Goal: Task Accomplishment & Management: Complete application form

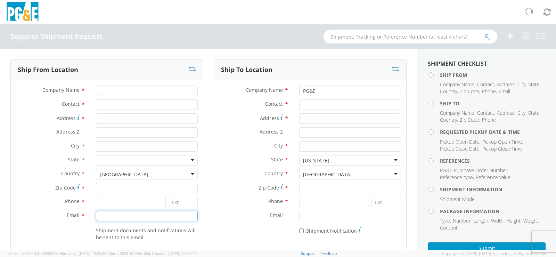
click at [123, 217] on input "Email *" at bounding box center [147, 216] width 102 height 10
click at [27, 171] on label "Country *" at bounding box center [51, 173] width 80 height 9
click at [144, 214] on input "Email *" at bounding box center [147, 216] width 102 height 10
type input "[PERSON_NAME][EMAIL_ADDRESS][PERSON_NAME][DOMAIN_NAME]"
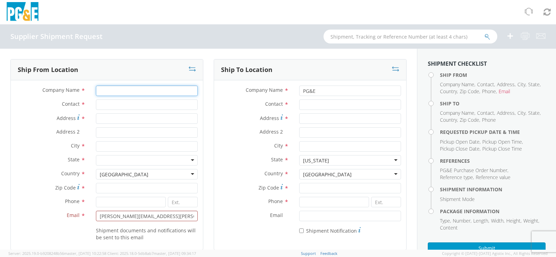
type input "RTP Corporation"
type input "[PERSON_NAME]"
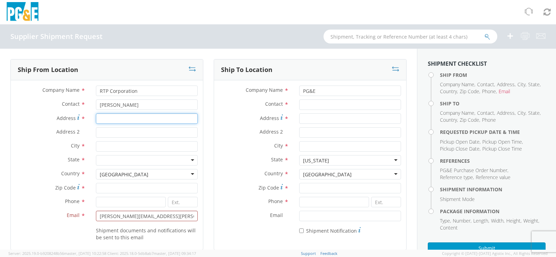
type input "[STREET_ADDRESS]"
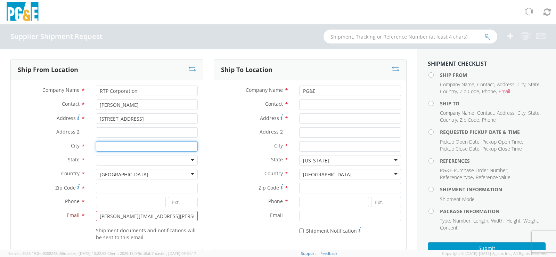
type input "[GEOGRAPHIC_DATA]"
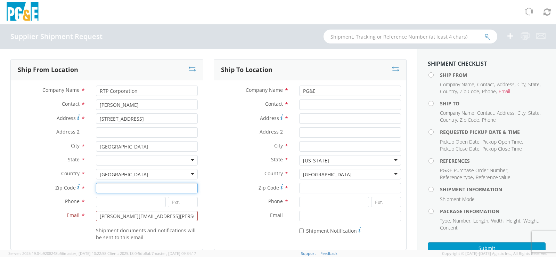
type input "33064"
type input "9545975333"
drag, startPoint x: 30, startPoint y: 203, endPoint x: 33, endPoint y: 199, distance: 5.4
click at [31, 203] on label "Phone *" at bounding box center [51, 201] width 80 height 9
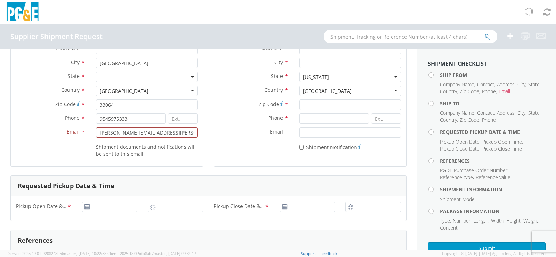
scroll to position [35, 0]
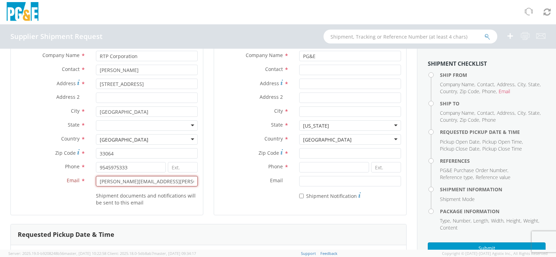
drag, startPoint x: 164, startPoint y: 183, endPoint x: 74, endPoint y: 182, distance: 90.1
click at [74, 182] on div "Email * [PERSON_NAME][EMAIL_ADDRESS][PERSON_NAME][DOMAIN_NAME]" at bounding box center [107, 181] width 192 height 10
type input "[PERSON_NAME][EMAIL_ADDRESS][PERSON_NAME][DOMAIN_NAME]"
click at [52, 194] on div "Shipment documents and notifications will be sent to this email" at bounding box center [107, 198] width 192 height 16
drag, startPoint x: 169, startPoint y: 184, endPoint x: 81, endPoint y: 188, distance: 87.8
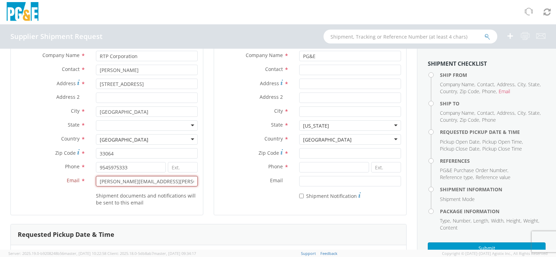
click at [81, 188] on div "Email * [PERSON_NAME][EMAIL_ADDRESS][PERSON_NAME][DOMAIN_NAME]" at bounding box center [107, 183] width 192 height 14
click at [137, 183] on input "Email *" at bounding box center [147, 181] width 102 height 10
click at [43, 187] on div "Email * [PERSON_NAME][EMAIL_ADDRESS][PERSON_NAME][DOMAIN_NAME]" at bounding box center [107, 183] width 192 height 14
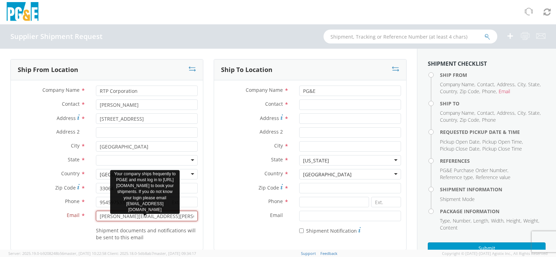
click at [158, 216] on input "[PERSON_NAME][EMAIL_ADDRESS][PERSON_NAME][DOMAIN_NAME]" at bounding box center [147, 216] width 102 height 10
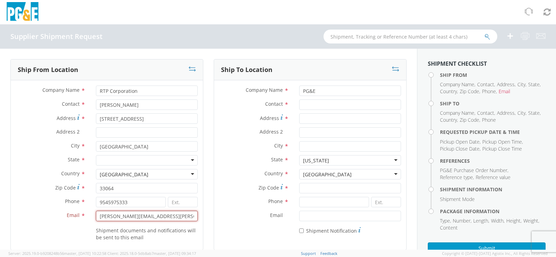
type input "[PERSON_NAME][EMAIL_ADDRESS][PERSON_NAME][DOMAIN_NAME]"
drag, startPoint x: 160, startPoint y: 220, endPoint x: 77, endPoint y: 218, distance: 83.5
click at [77, 218] on div "Email * [PERSON_NAME][EMAIL_ADDRESS][PERSON_NAME][DOMAIN_NAME]" at bounding box center [107, 216] width 192 height 10
